Goal: Complete application form

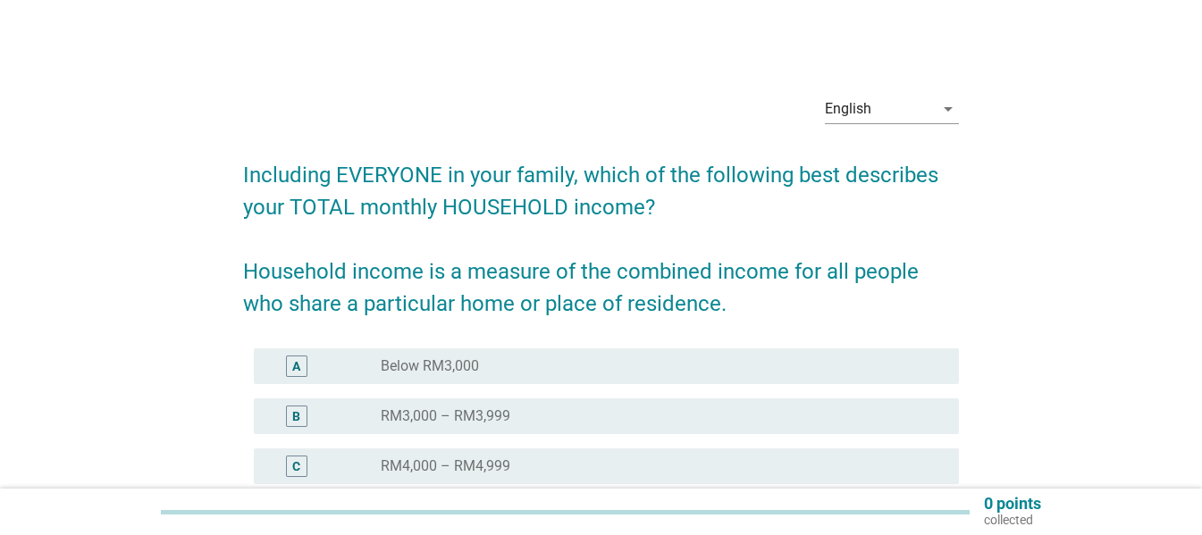
click at [577, 72] on div "English arrow_drop_down Including EVERYONE in your family, which of the followi…" at bounding box center [601, 486] width 744 height 840
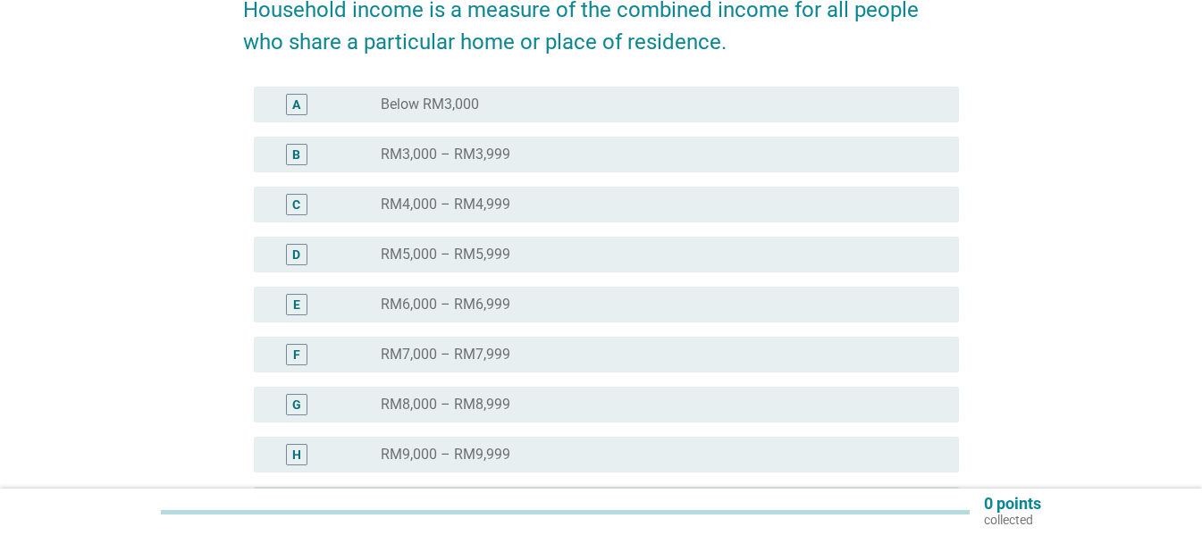
scroll to position [268, 0]
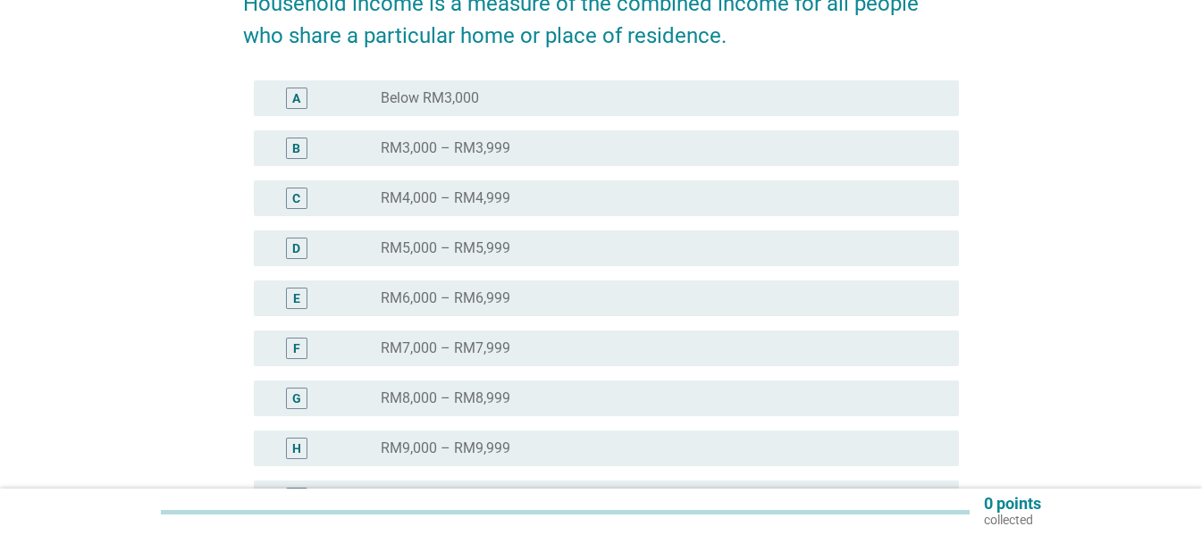
click at [298, 396] on div "G" at bounding box center [296, 399] width 9 height 19
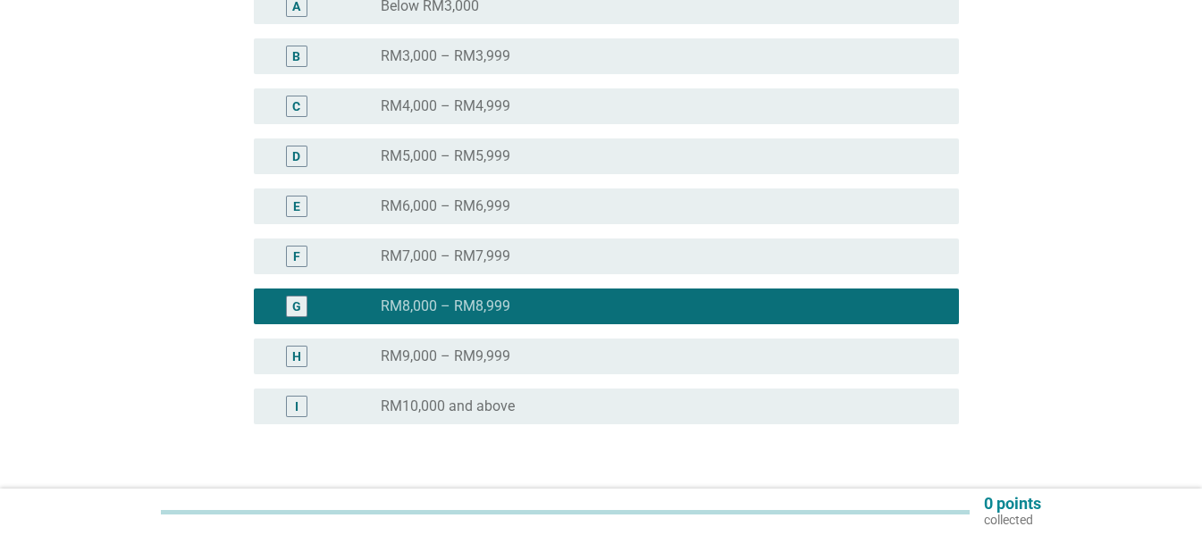
scroll to position [483, 0]
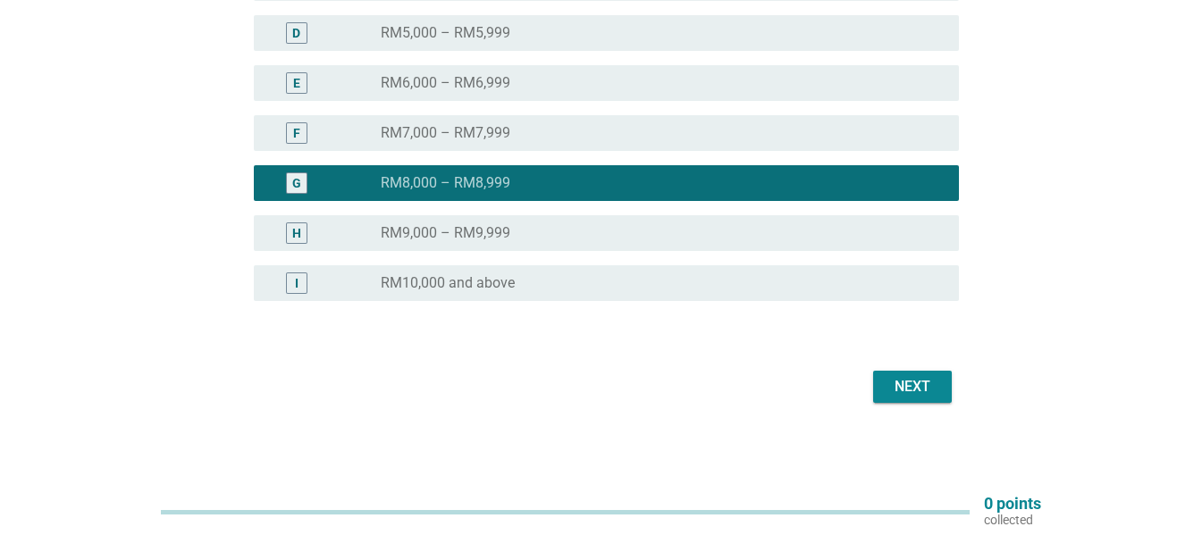
click at [935, 397] on div "Next" at bounding box center [912, 386] width 50 height 21
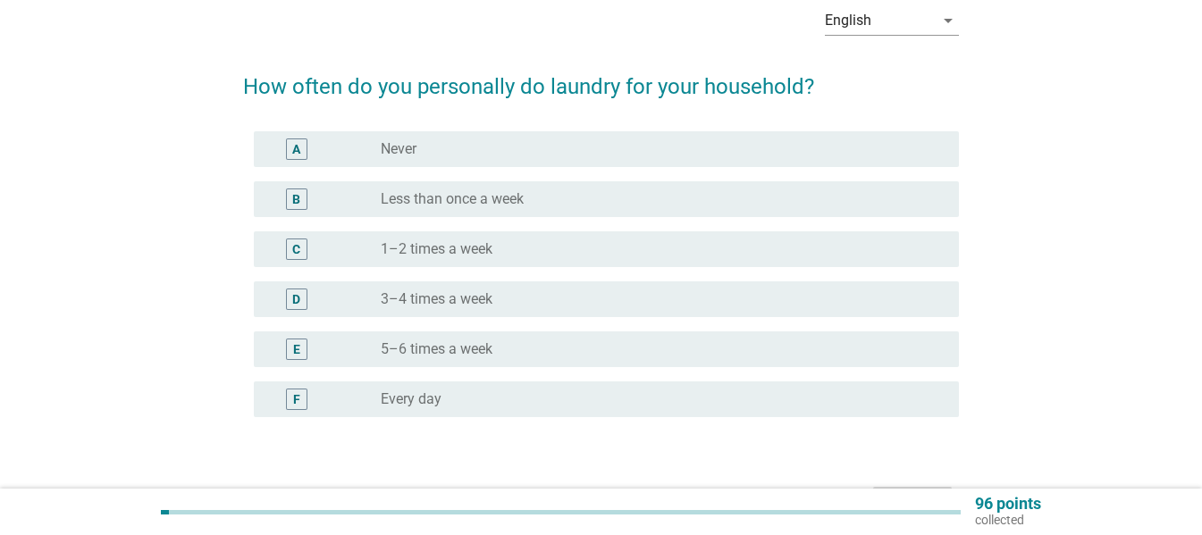
scroll to position [89, 0]
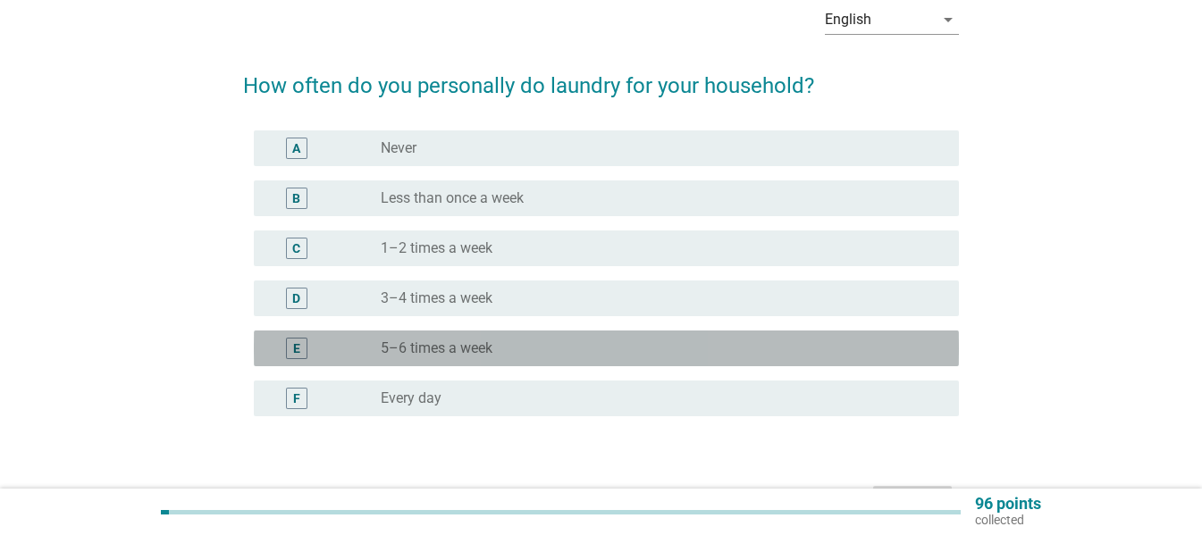
click at [290, 347] on div "E" at bounding box center [296, 348] width 21 height 21
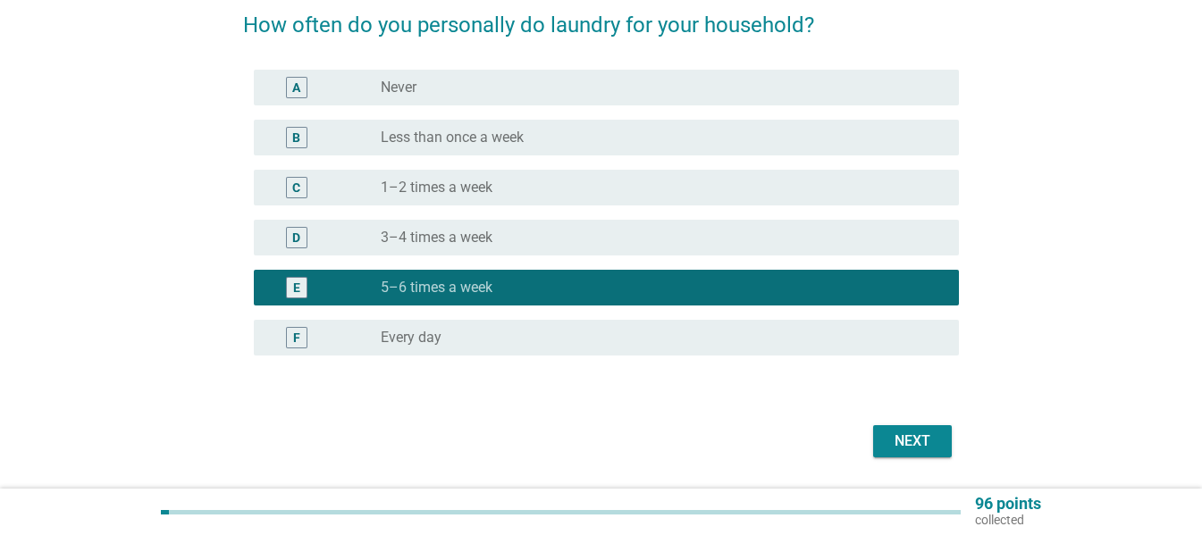
scroll to position [179, 0]
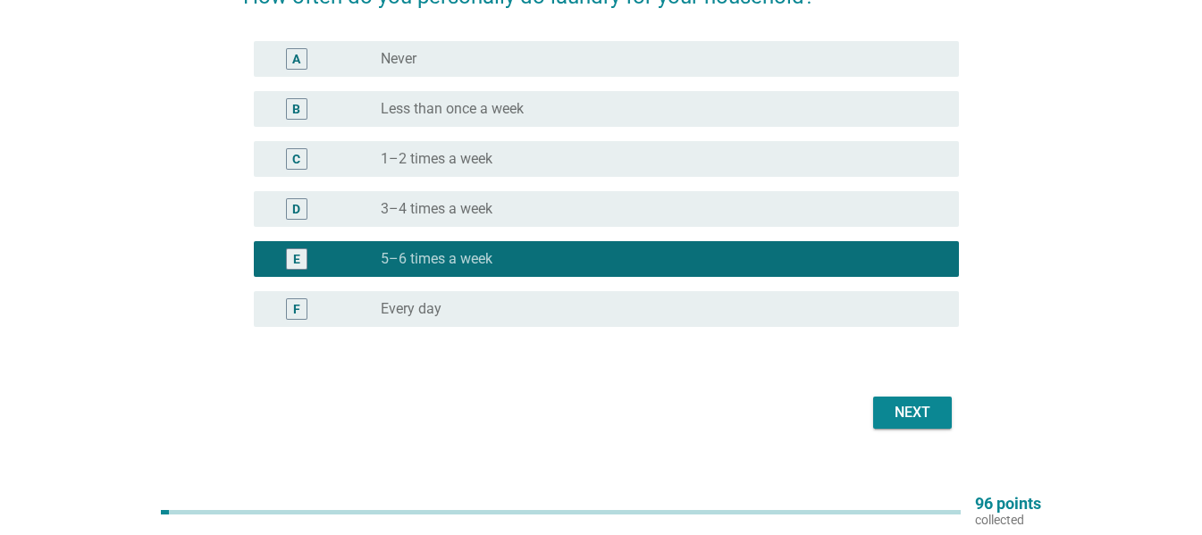
click at [918, 412] on div "Next" at bounding box center [912, 412] width 50 height 21
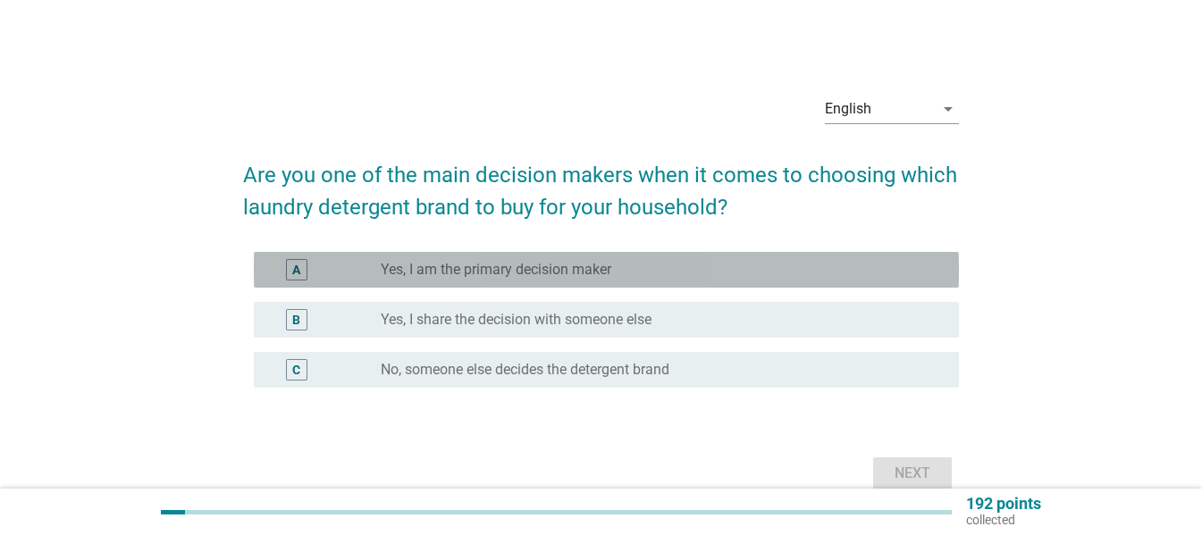
click at [299, 271] on div "A" at bounding box center [296, 270] width 8 height 19
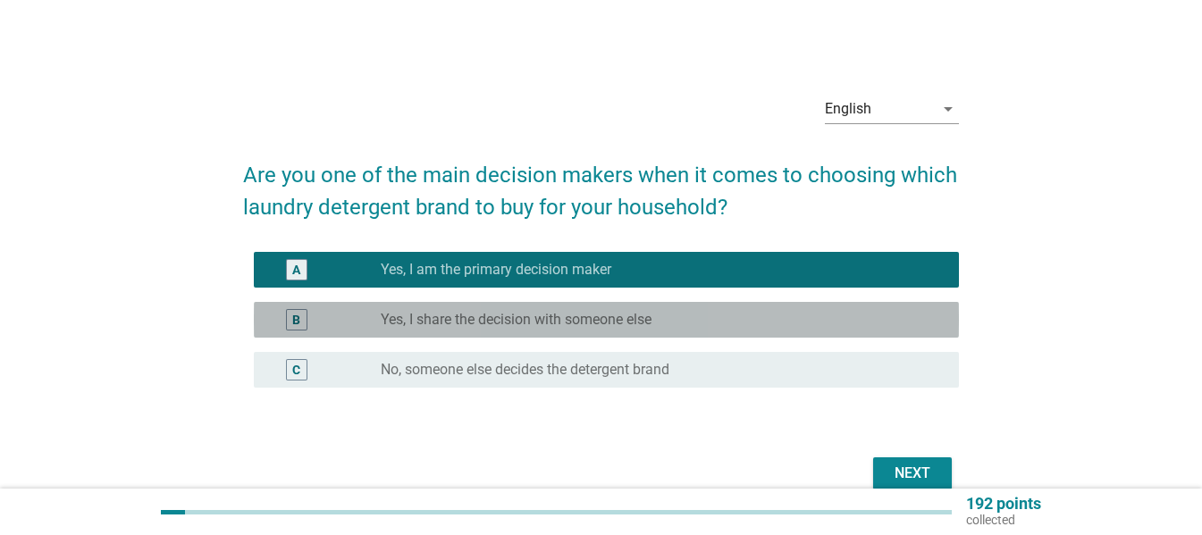
click at [299, 320] on div "B" at bounding box center [296, 320] width 8 height 19
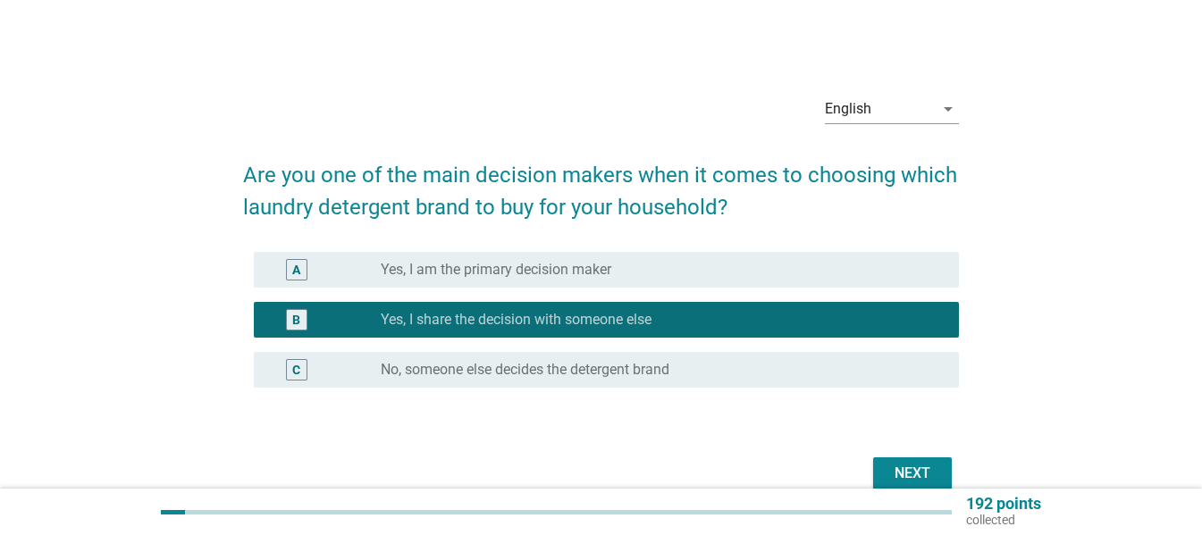
click at [941, 469] on button "Next" at bounding box center [912, 474] width 79 height 32
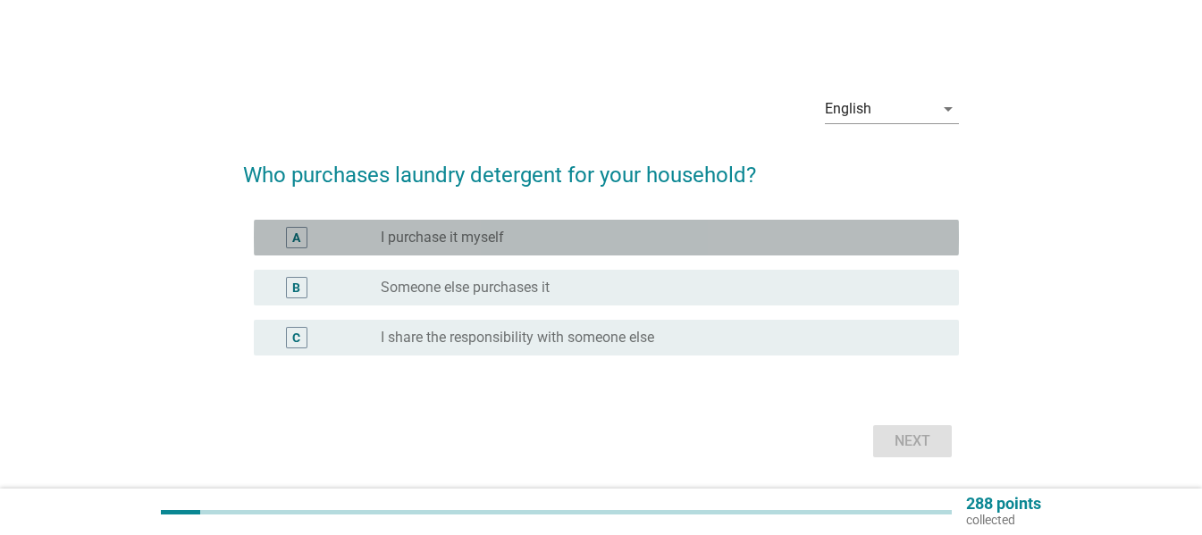
click at [297, 244] on div "A" at bounding box center [296, 238] width 8 height 19
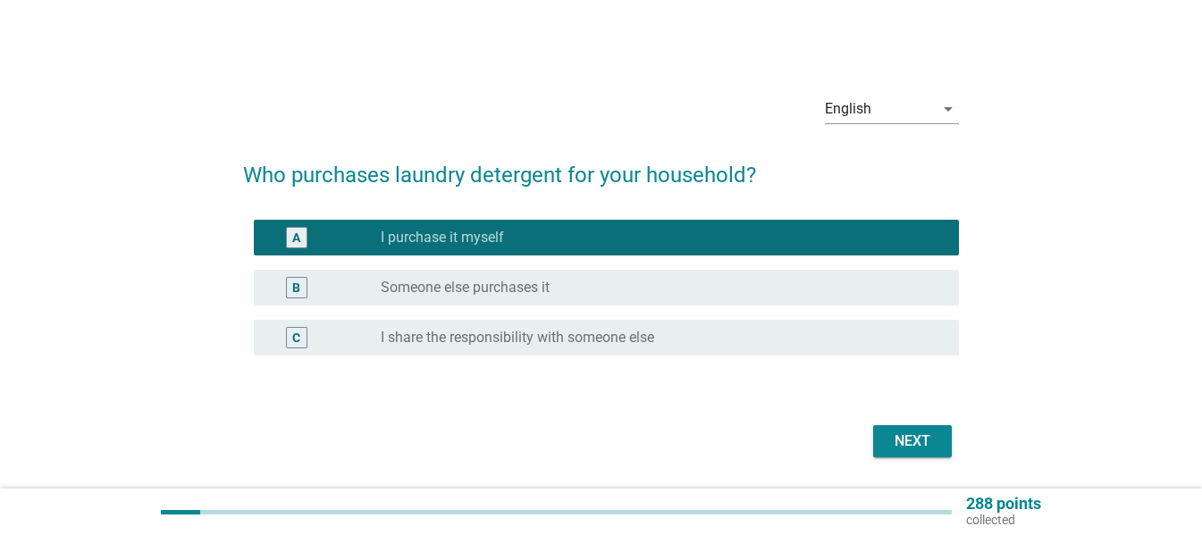
click at [917, 441] on div "Next" at bounding box center [912, 441] width 50 height 21
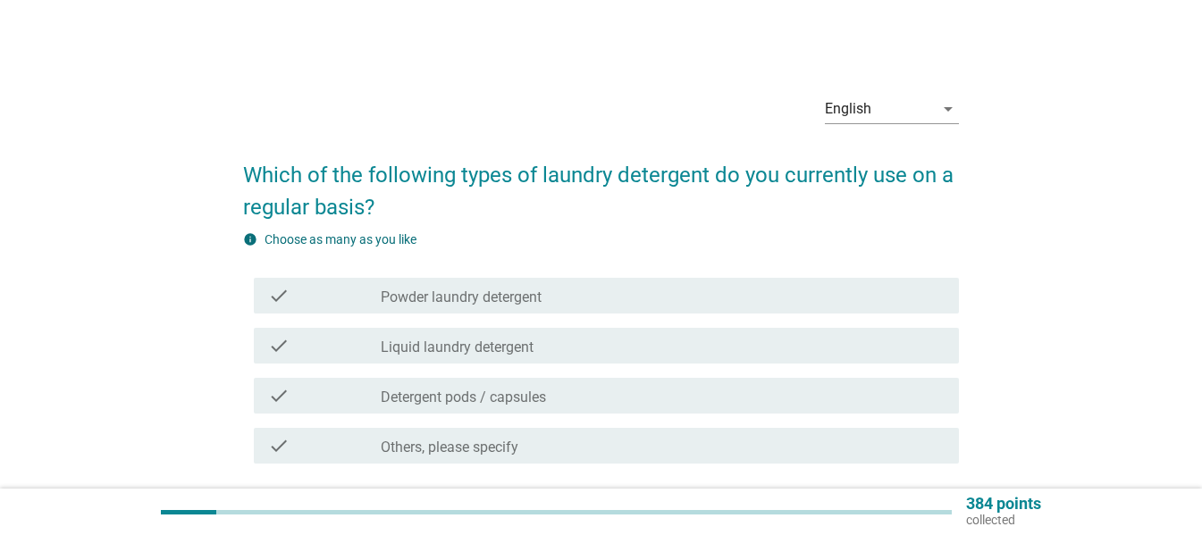
click at [305, 290] on div "check" at bounding box center [324, 295] width 113 height 21
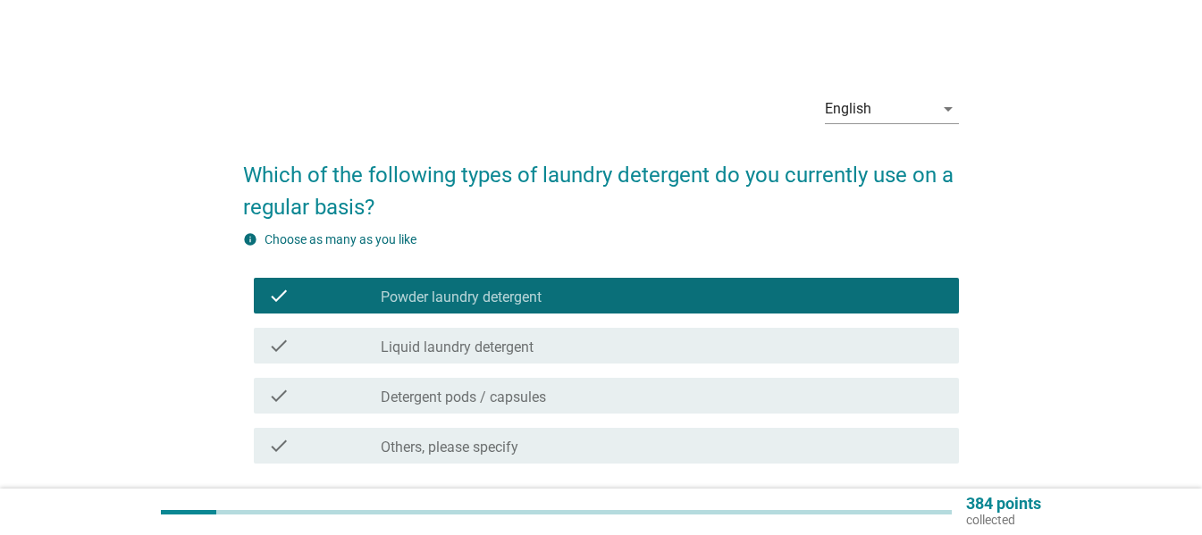
click at [305, 340] on div "check" at bounding box center [324, 345] width 113 height 21
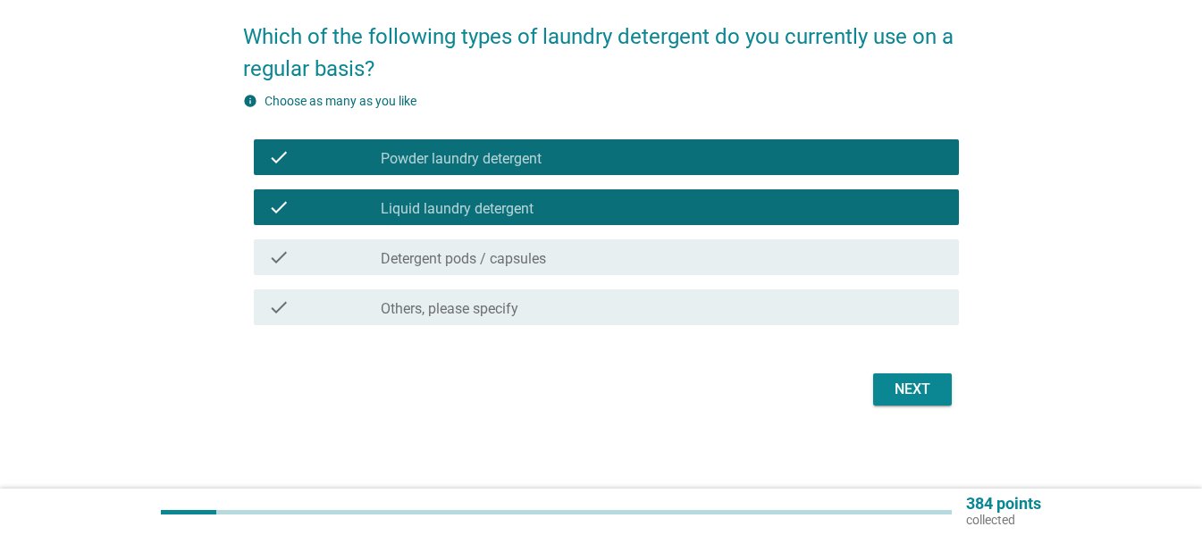
scroll to position [141, 0]
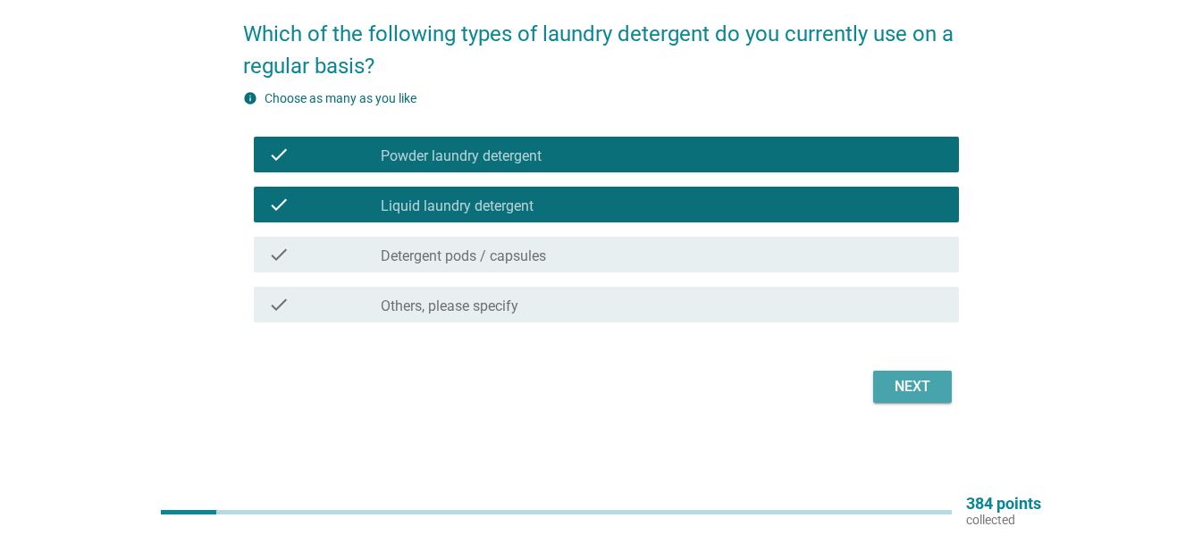
click at [920, 390] on div "Next" at bounding box center [912, 386] width 50 height 21
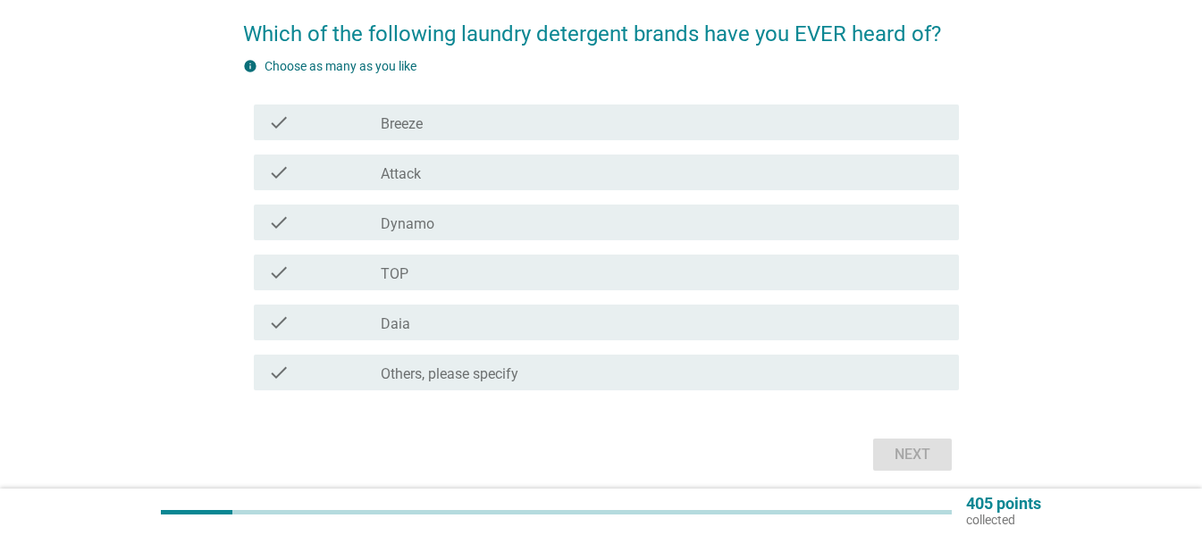
scroll to position [0, 0]
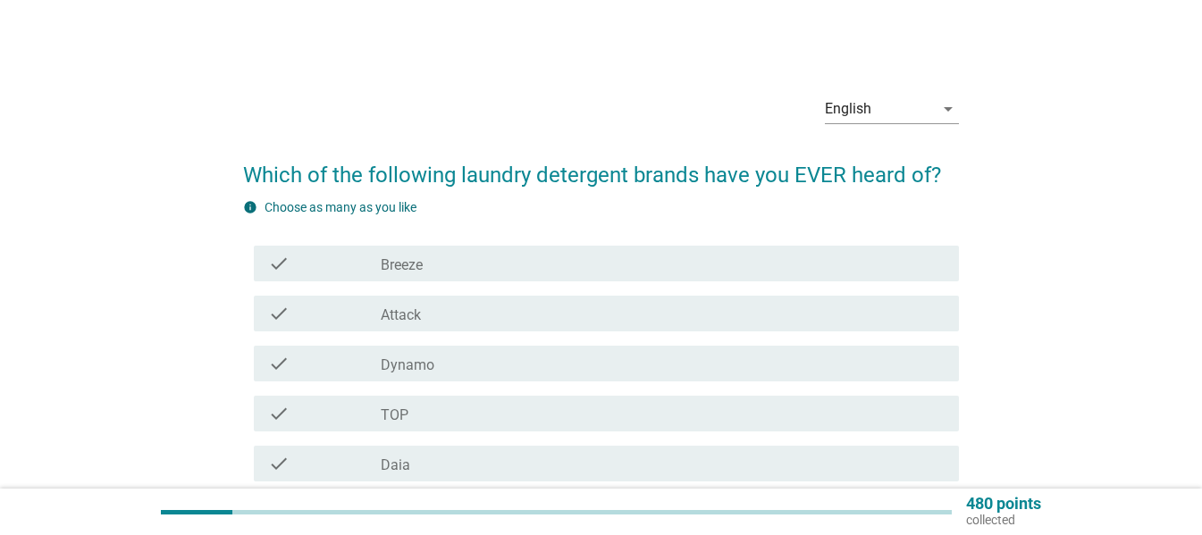
click at [353, 256] on div "check" at bounding box center [324, 263] width 113 height 21
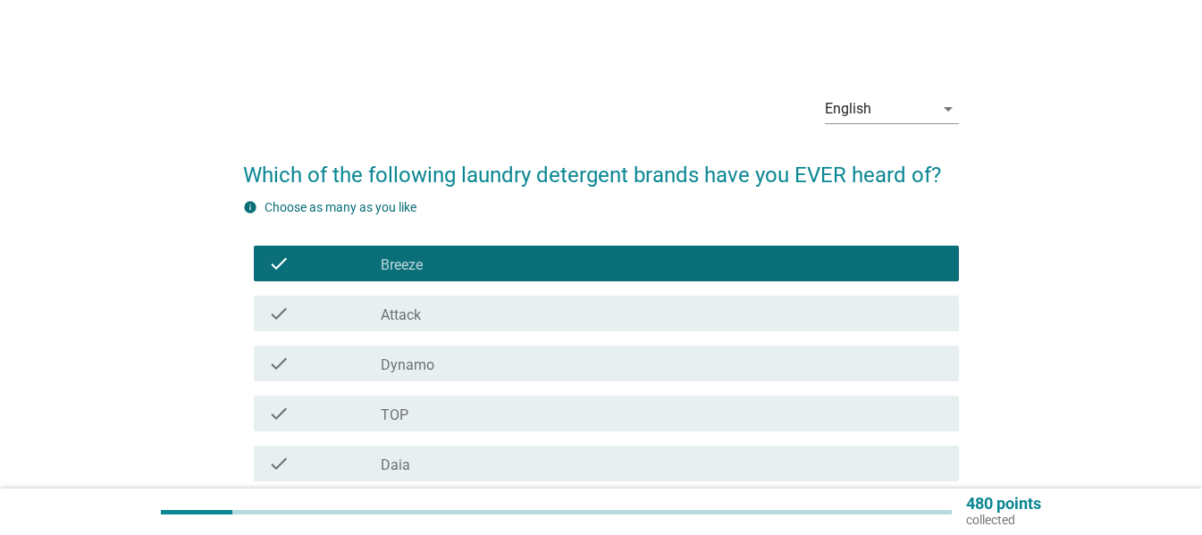
click at [328, 317] on div "check" at bounding box center [324, 313] width 113 height 21
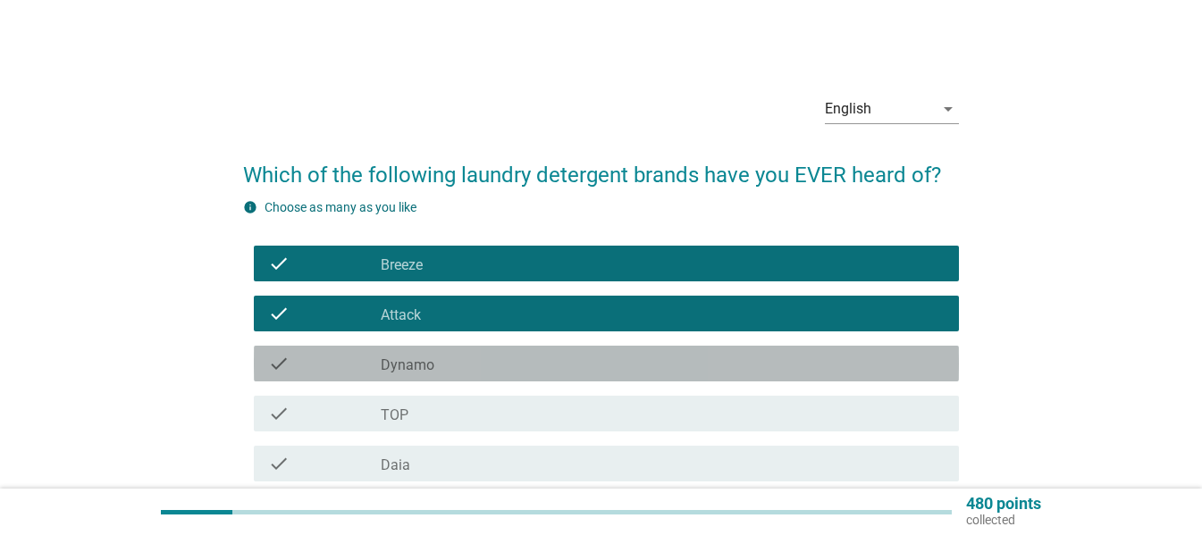
click at [341, 376] on div "check check_box_outline_blank Dynamo" at bounding box center [606, 364] width 705 height 36
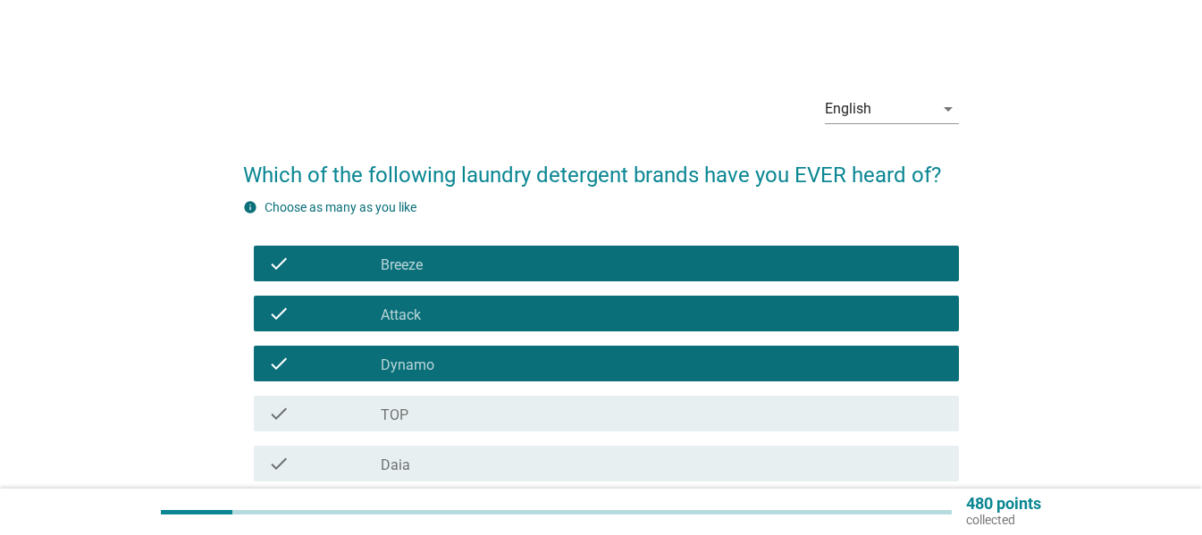
click at [347, 422] on div "check" at bounding box center [324, 413] width 113 height 21
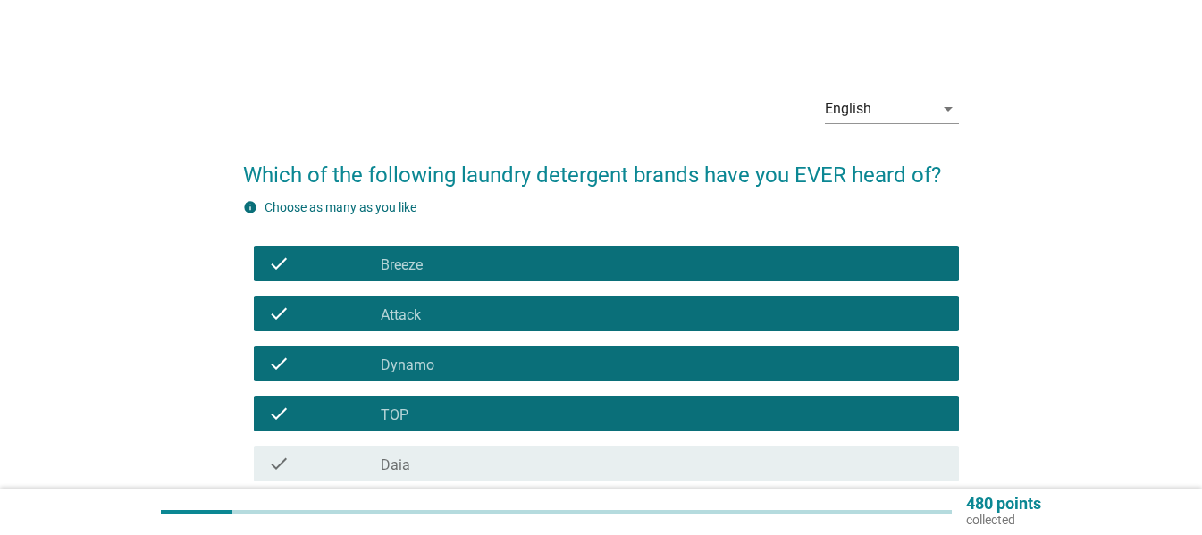
click at [339, 464] on div "check" at bounding box center [324, 463] width 113 height 21
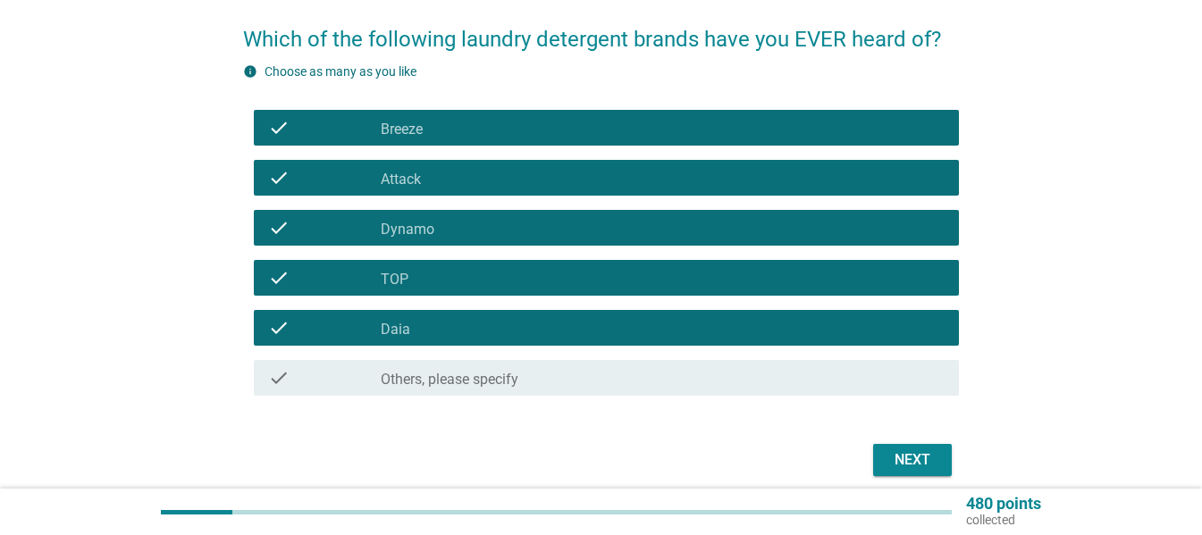
scroll to position [209, 0]
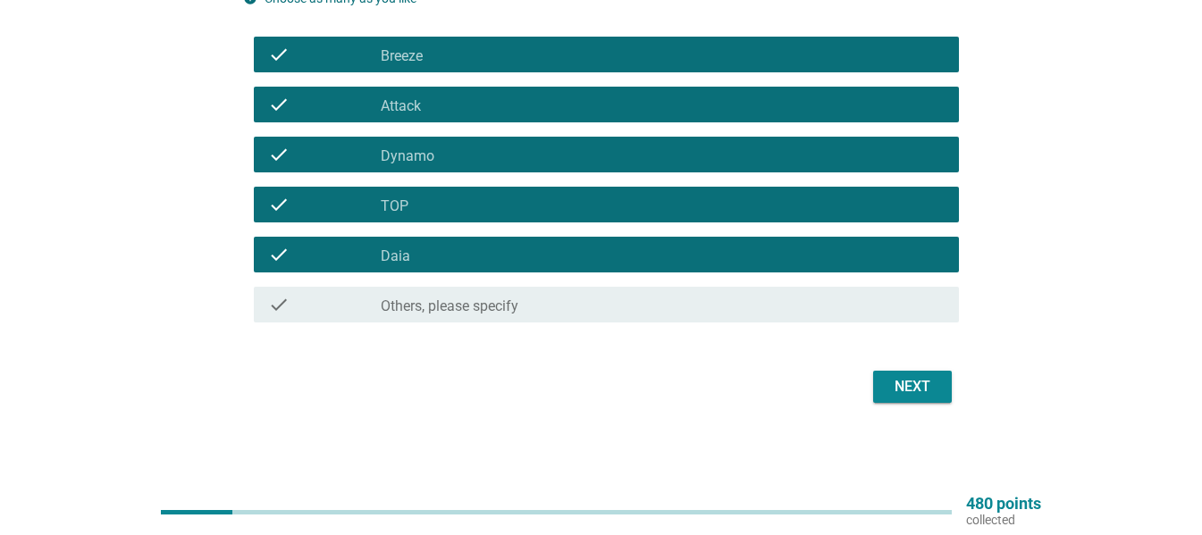
click at [920, 382] on div "Next" at bounding box center [912, 386] width 50 height 21
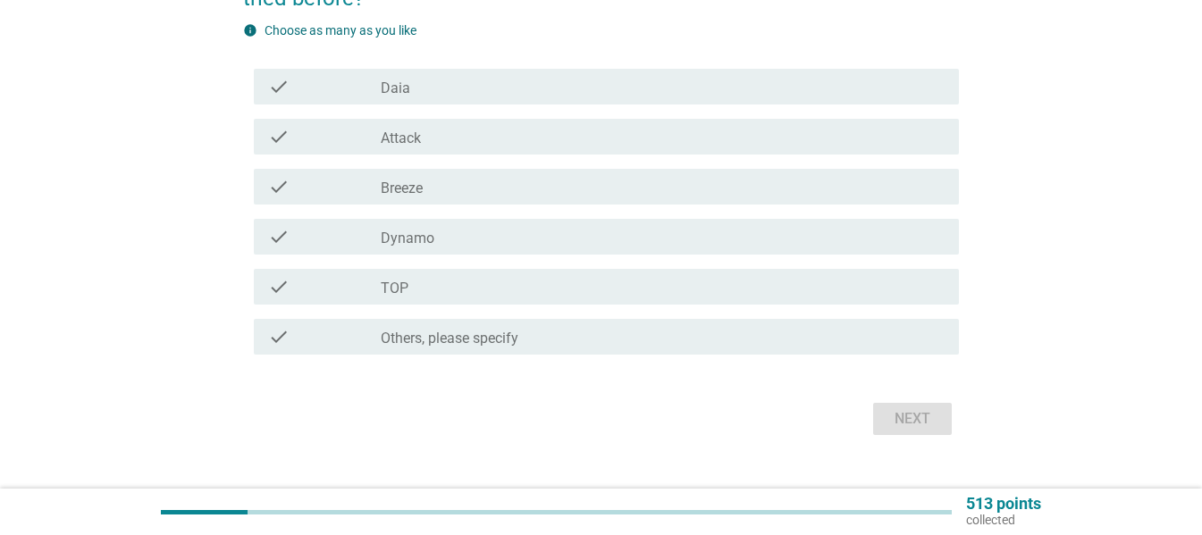
scroll to position [0, 0]
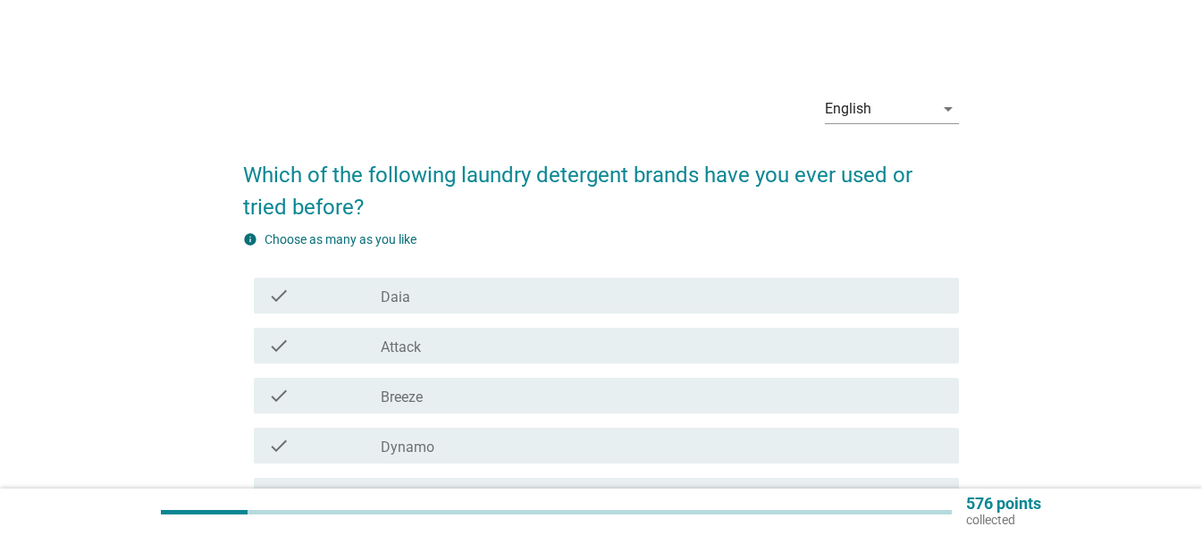
click at [361, 398] on div "check" at bounding box center [324, 395] width 113 height 21
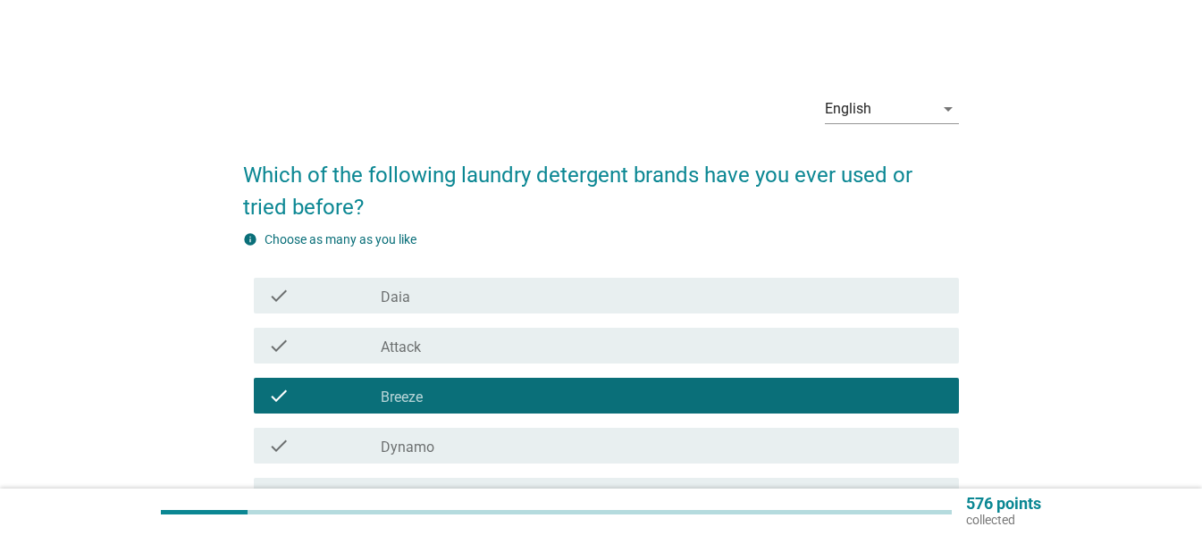
click at [334, 443] on div "check" at bounding box center [324, 445] width 113 height 21
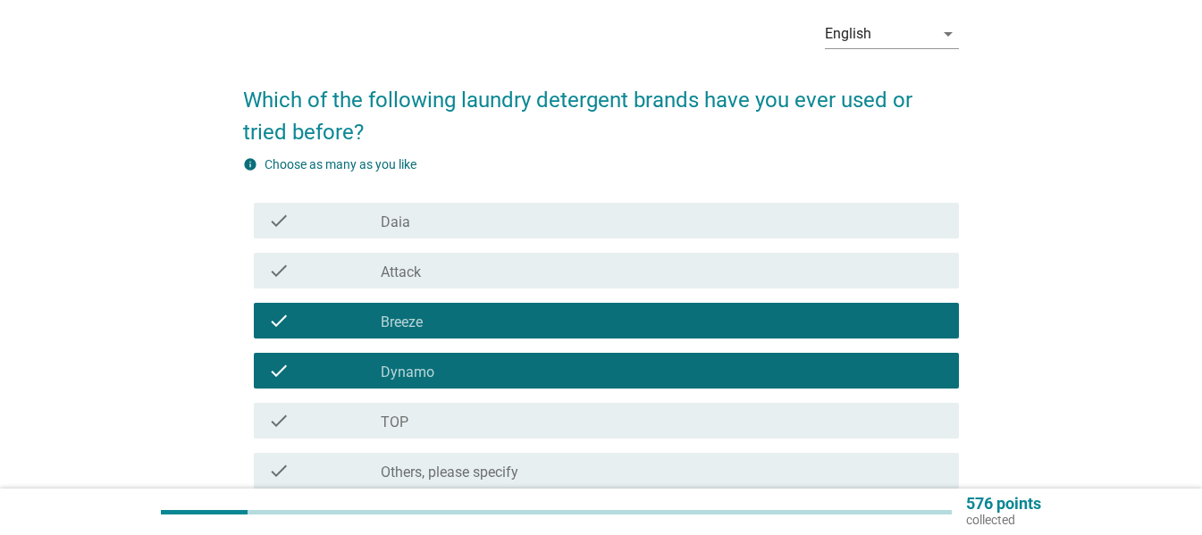
scroll to position [179, 0]
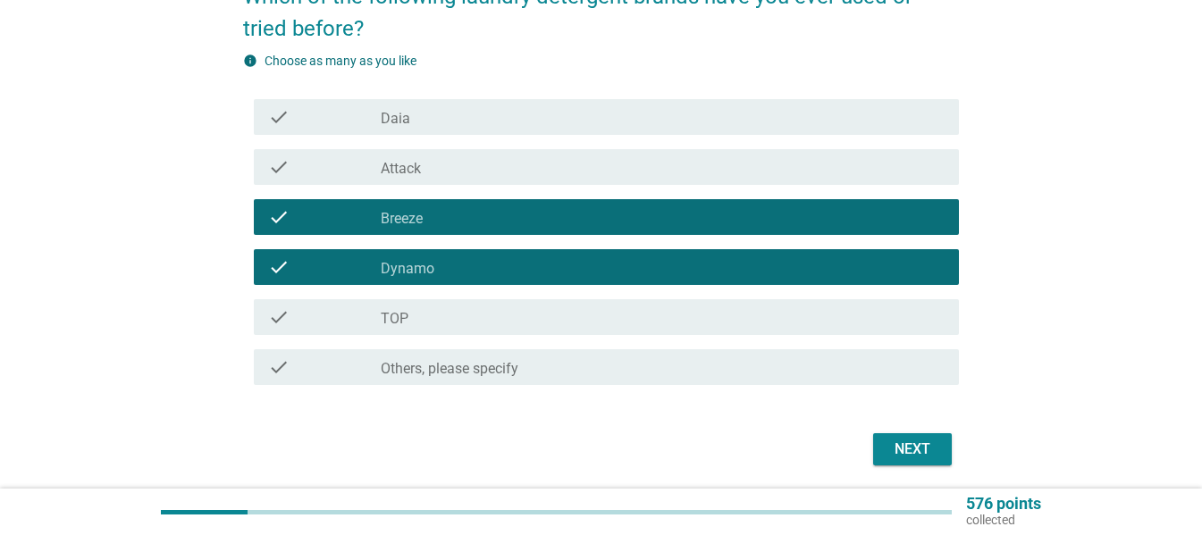
click at [922, 456] on div "Next" at bounding box center [912, 449] width 50 height 21
